Goal: Information Seeking & Learning: Learn about a topic

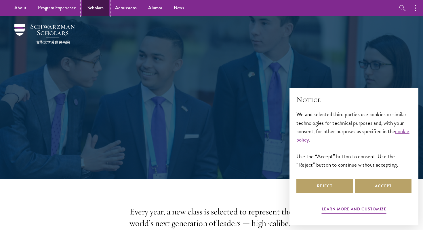
click at [102, 10] on link "Scholars" at bounding box center [96, 8] width 28 height 16
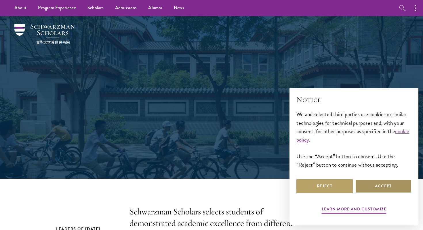
click at [396, 188] on button "Accept" at bounding box center [383, 186] width 56 height 14
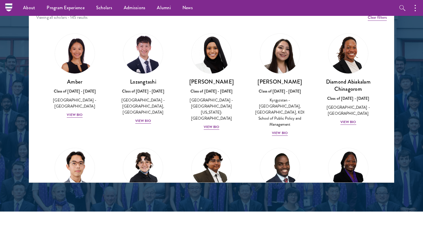
scroll to position [753, 0]
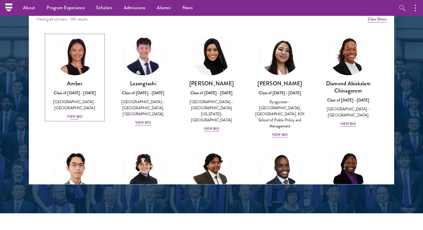
click at [78, 114] on div "View Bio" at bounding box center [75, 116] width 16 height 5
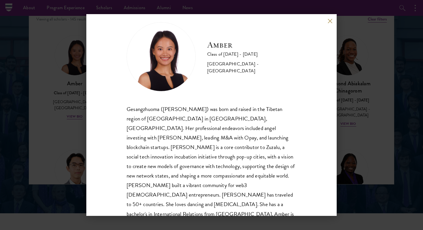
scroll to position [10, 0]
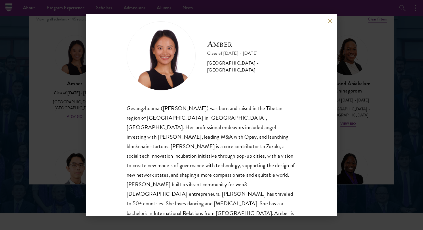
click at [341, 132] on div "Amber Class of 2025 - 2026 China - Peking University Gesangzhuoma (Amber) was b…" at bounding box center [211, 115] width 423 height 230
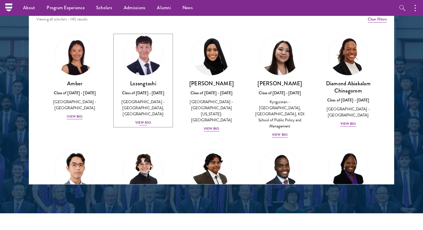
click at [143, 59] on img at bounding box center [143, 55] width 44 height 44
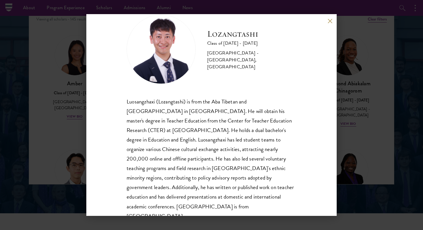
scroll to position [17, 0]
click at [350, 85] on div "Lozangtashi Class of 2025 - 2026 China - South-Central Minzu University, Beijin…" at bounding box center [211, 115] width 423 height 230
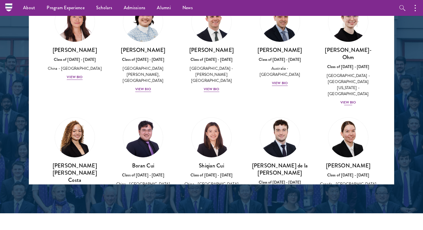
scroll to position [571, 0]
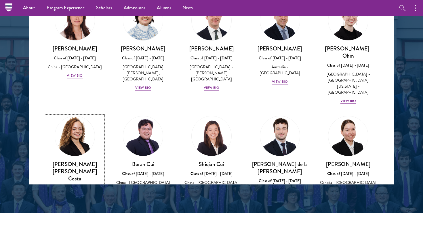
click at [69, 114] on img at bounding box center [75, 136] width 44 height 44
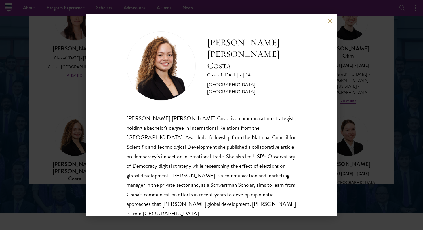
click at [65, 107] on div "Maria Gabriella Oliveira Costa Class of 2025 - 2026 Brazil - Universidade de Sã…" at bounding box center [211, 115] width 423 height 230
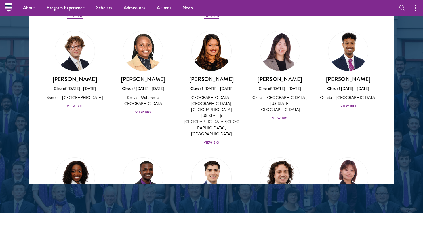
scroll to position [882, 0]
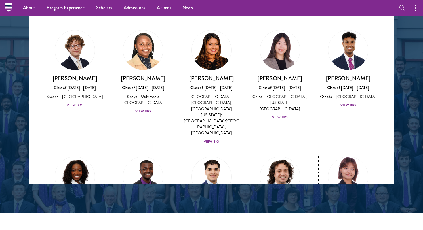
click at [352, 155] on img at bounding box center [348, 177] width 44 height 44
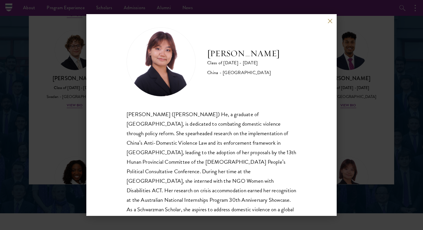
scroll to position [5, 0]
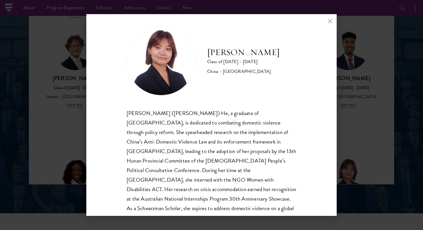
click at [385, 98] on div "Cynthia He Class of 2025 - 2026 China - Tsinghua University Yuqing (Cynthia) He…" at bounding box center [211, 115] width 423 height 230
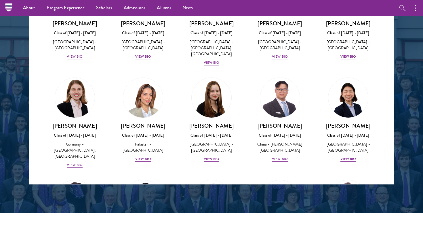
scroll to position [1403, 0]
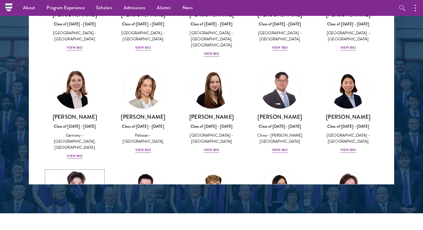
click at [72, 169] on img at bounding box center [75, 191] width 44 height 44
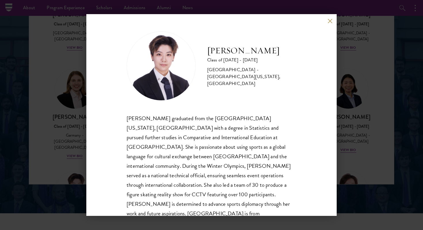
click at [62, 106] on div "Tianxin Li Class of 2025 - 2026 China - University of California, San Diego, Co…" at bounding box center [211, 115] width 423 height 230
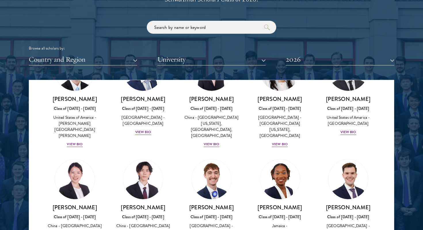
scroll to position [2744, 0]
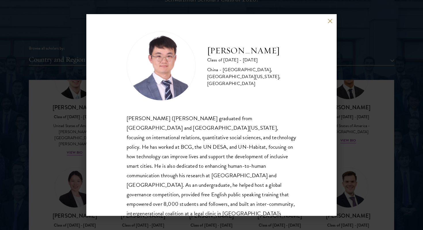
click at [365, 101] on div "Junhui Xu Class of 2025 - 2026 China - Fudan University, University of Californ…" at bounding box center [211, 115] width 423 height 230
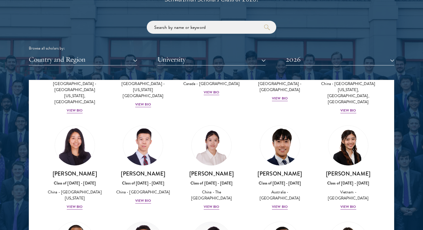
scroll to position [1624, 0]
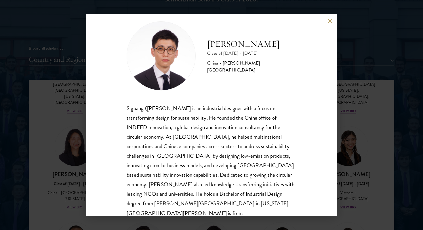
scroll to position [10, 0]
click at [344, 107] on div "Dominic Ma Class of 2025 - 2026 China - Pratt Institute Siguang (Dominic) Ma is…" at bounding box center [211, 115] width 423 height 230
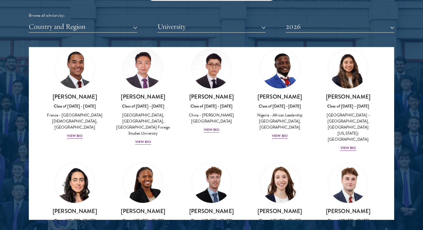
scroll to position [1752, 0]
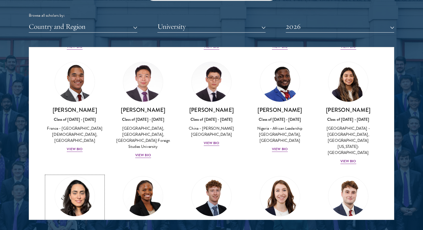
click at [75, 174] on img at bounding box center [75, 196] width 44 height 44
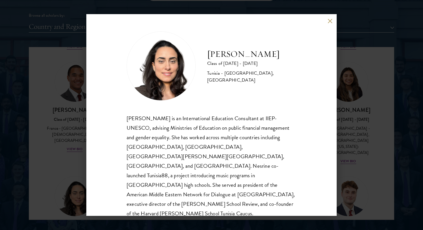
scroll to position [10, 0]
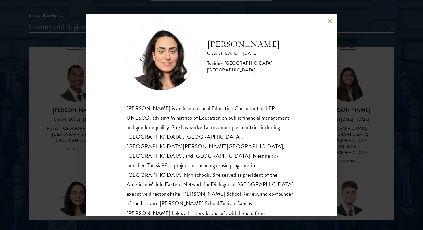
click at [29, 94] on div "Nesrine Mbarek Class of 2025 - 2026 Tunisia - Stanford University, Harvard Univ…" at bounding box center [211, 115] width 423 height 230
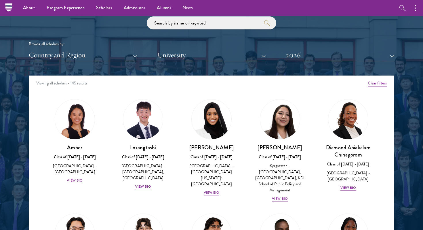
scroll to position [688, 0]
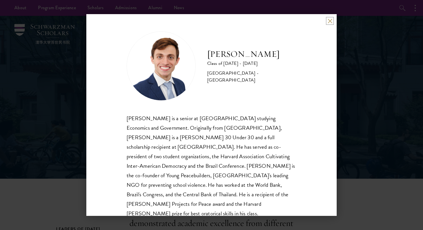
click at [330, 19] on button at bounding box center [330, 20] width 5 height 5
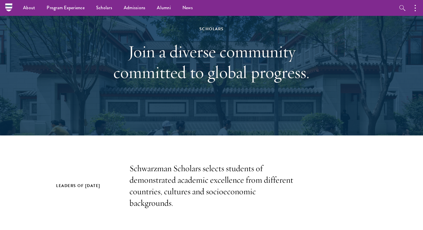
scroll to position [11, 0]
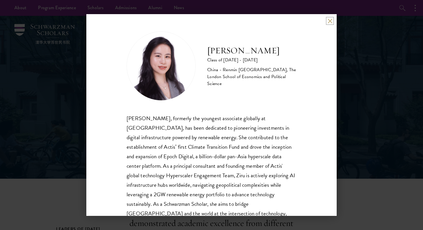
scroll to position [20, 0]
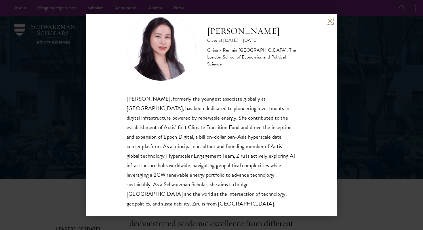
click at [328, 22] on button at bounding box center [330, 20] width 5 height 5
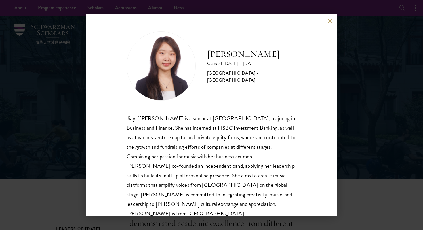
click at [332, 18] on div "Dora Zhang Class of 2025 - 2026 China - Peking University Jiayi (Dora) Zhang is…" at bounding box center [211, 115] width 250 height 202
click at [331, 20] on button at bounding box center [330, 20] width 5 height 5
